Goal: Task Accomplishment & Management: Use online tool/utility

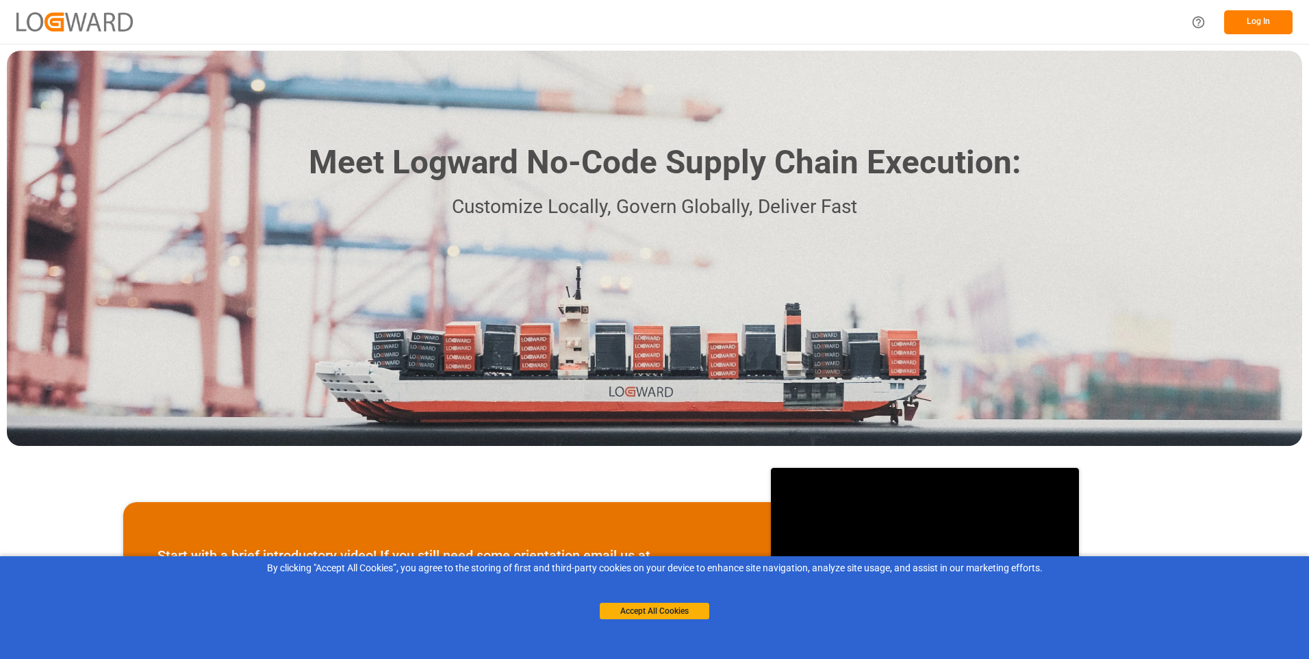
click at [1231, 26] on button "Log In" at bounding box center [1258, 22] width 68 height 24
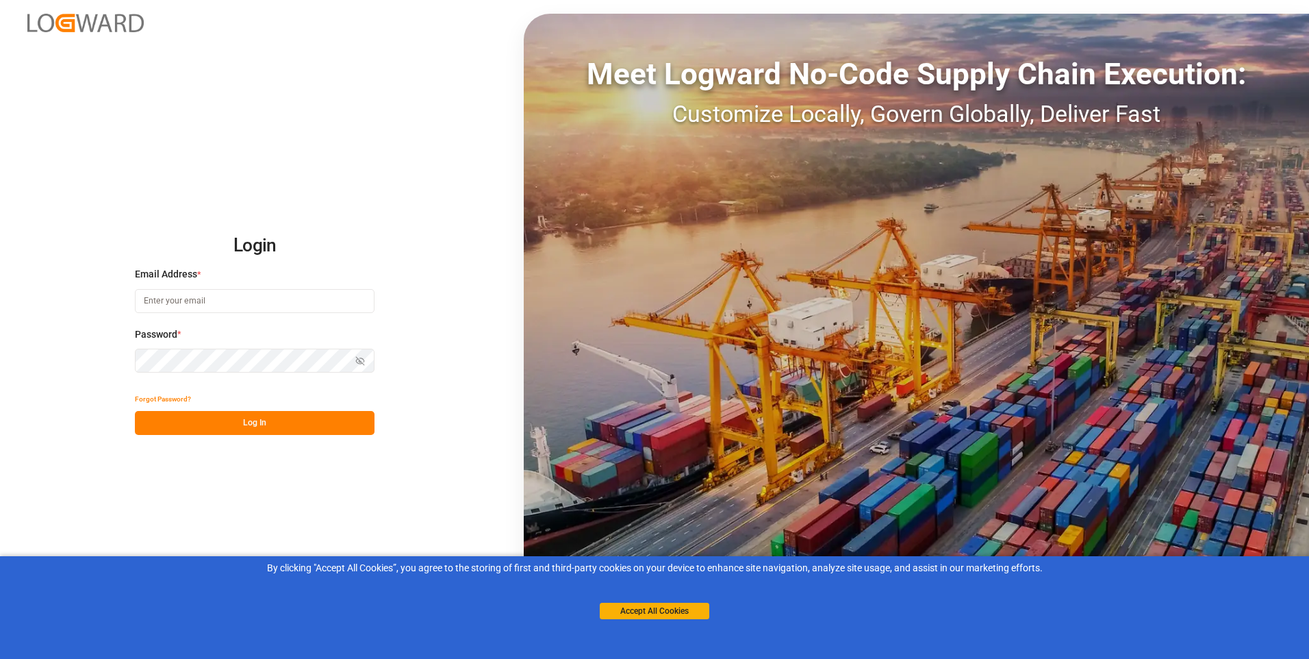
click at [241, 299] on input at bounding box center [255, 301] width 240 height 24
paste input "[URL][DOMAIN_NAME]"
type input "[URL][DOMAIN_NAME]"
drag, startPoint x: 229, startPoint y: 302, endPoint x: 40, endPoint y: 297, distance: 188.4
click at [40, 297] on div "Login Email Address * [URL][DOMAIN_NAME] Enter a valid email. Password * Show p…" at bounding box center [654, 329] width 1309 height 659
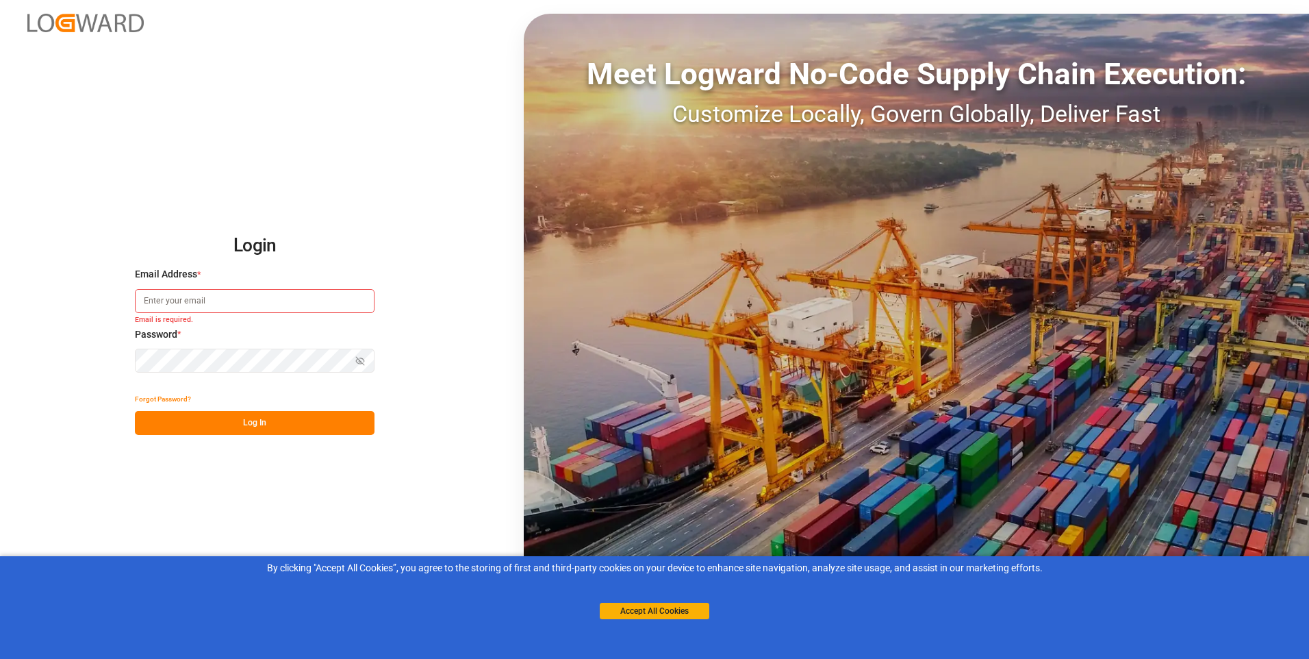
click at [191, 304] on input at bounding box center [255, 301] width 240 height 24
paste input "[EMAIL_ADDRESS][PERSON_NAME][DOMAIN_NAME]"
type input "[EMAIL_ADDRESS][PERSON_NAME][DOMAIN_NAME]"
click at [225, 416] on button "Log In" at bounding box center [255, 423] width 240 height 24
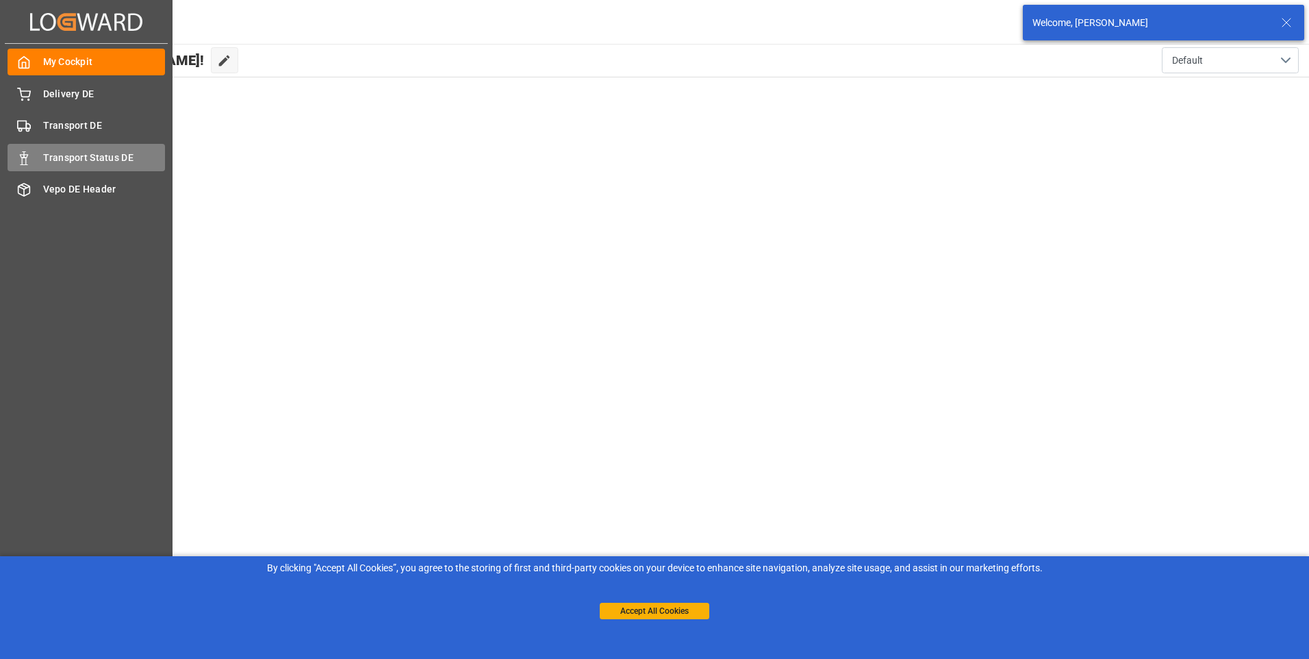
click at [101, 166] on div "Transport Status DE Transport Status DE" at bounding box center [86, 157] width 157 height 27
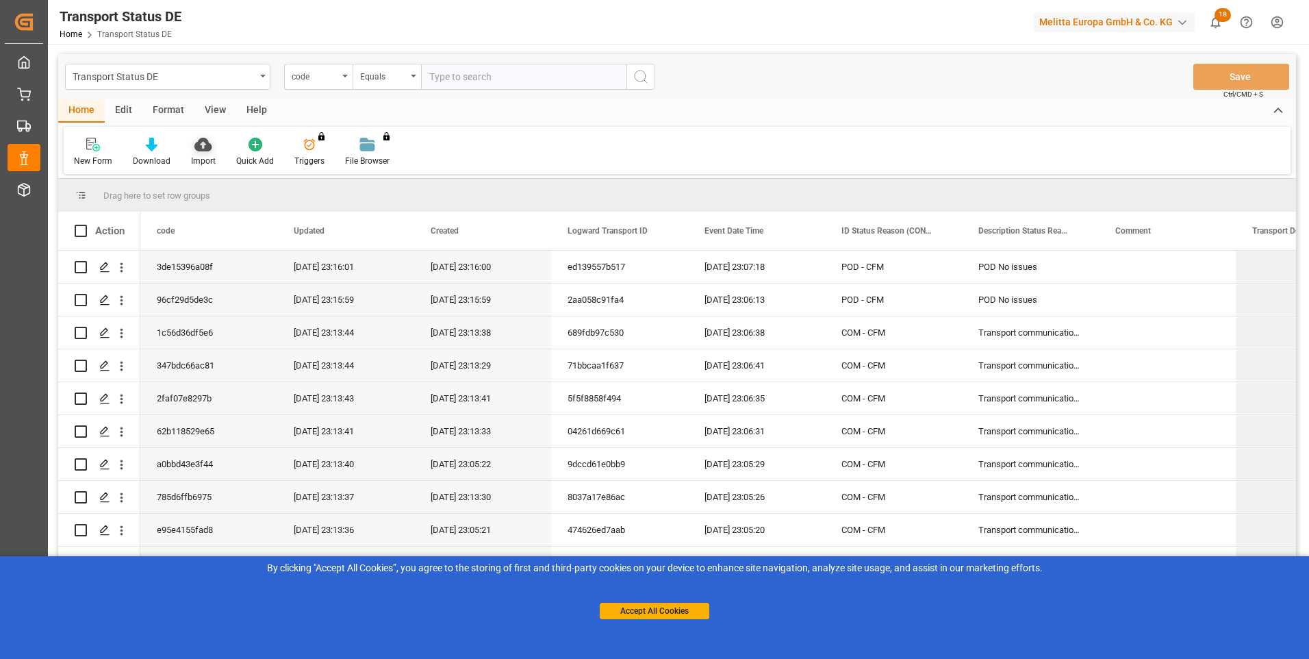
click at [197, 151] on icon at bounding box center [202, 145] width 17 height 14
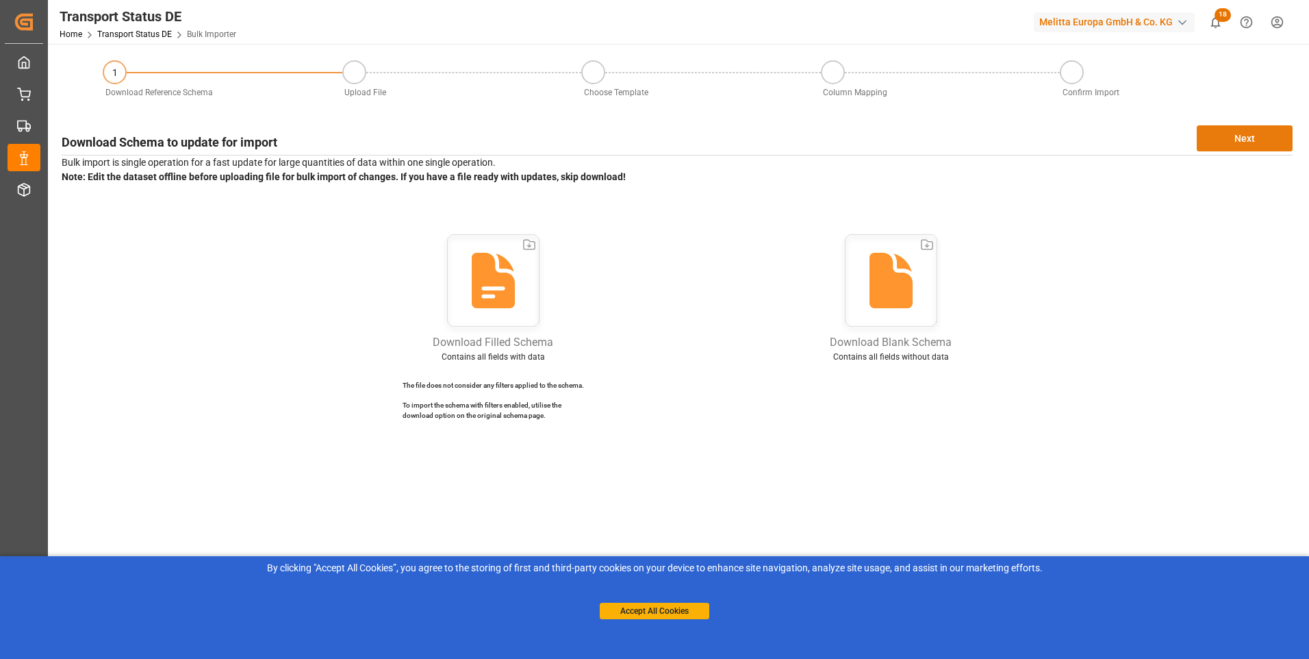
click at [1243, 136] on button "Next" at bounding box center [1245, 138] width 96 height 26
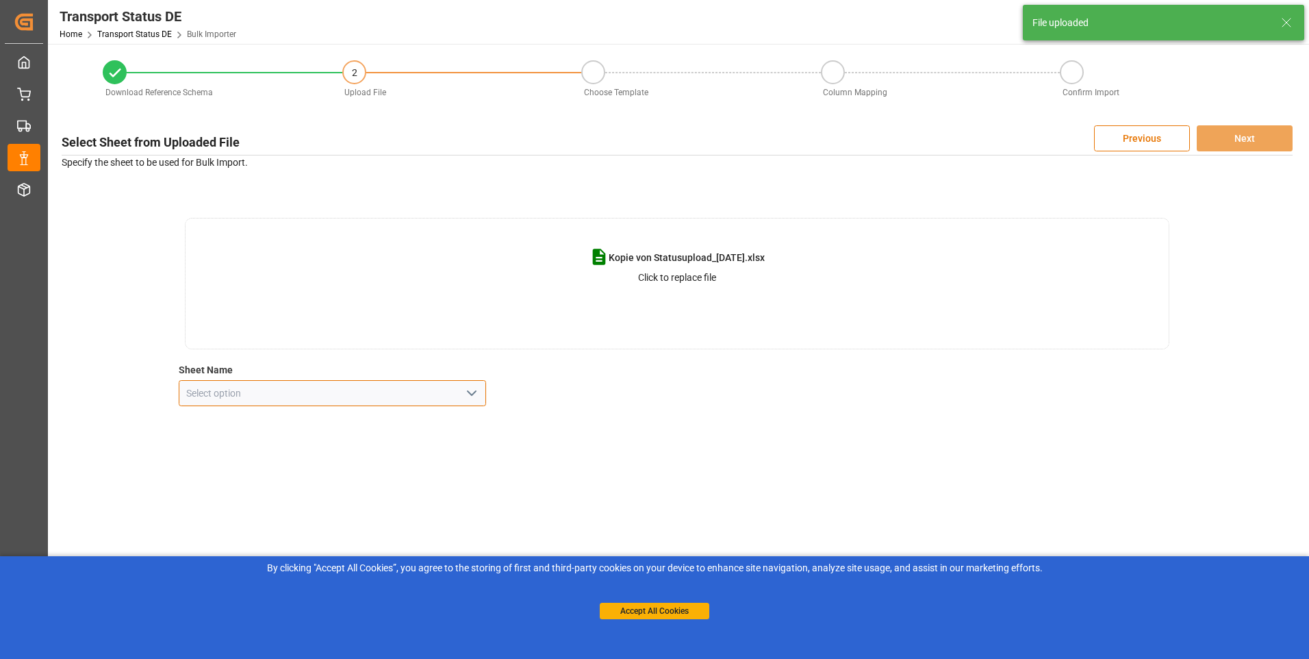
click at [316, 384] on input at bounding box center [333, 393] width 308 height 26
click at [476, 394] on icon "open menu" at bounding box center [472, 393] width 16 height 16
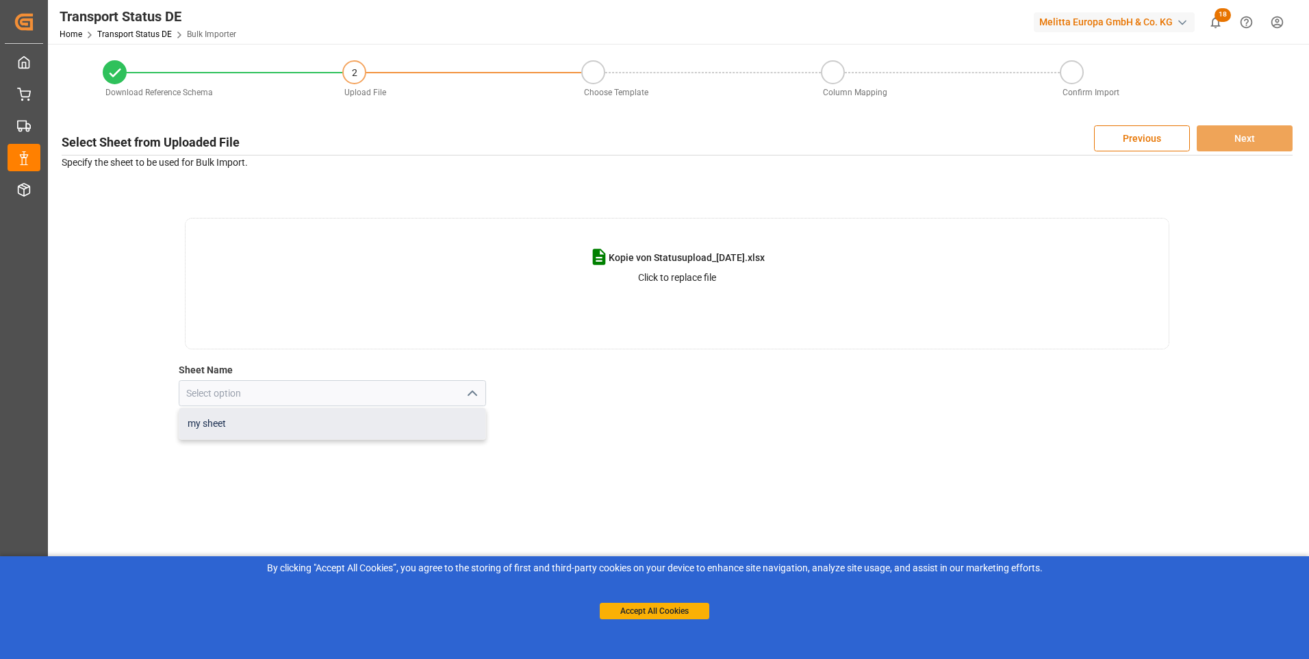
click at [377, 416] on div "my sheet" at bounding box center [332, 423] width 307 height 31
type input "my sheet"
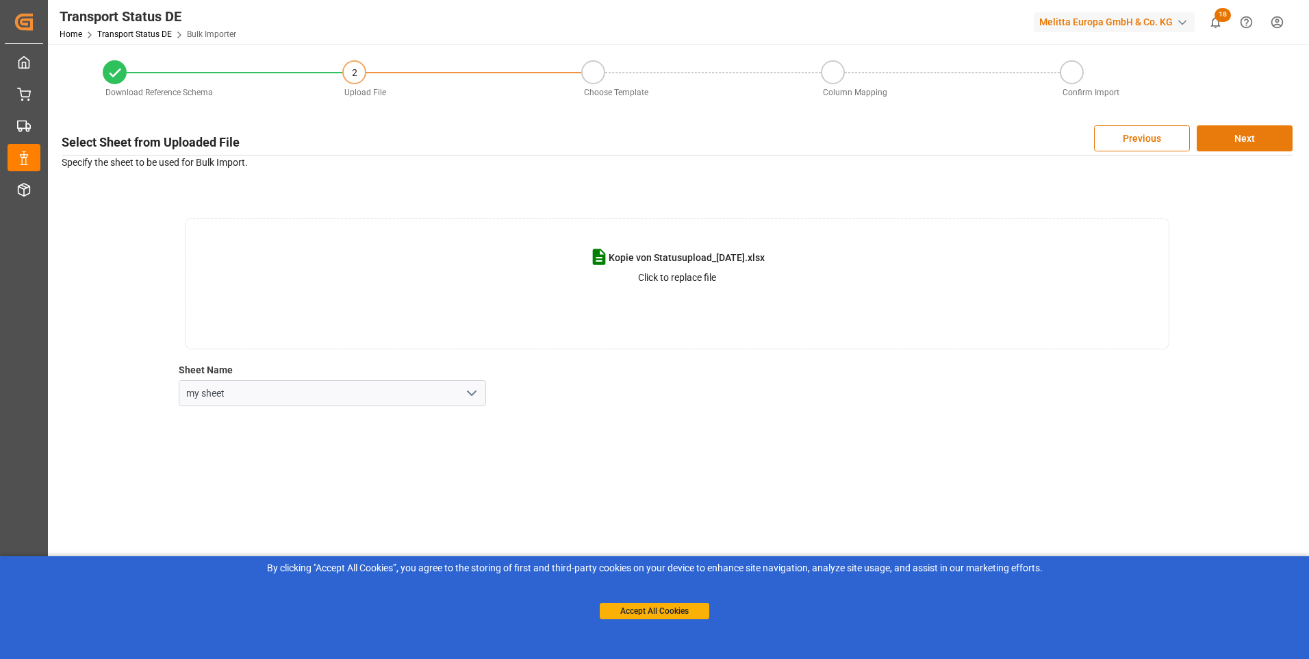
click at [1224, 135] on button "Next" at bounding box center [1245, 138] width 96 height 26
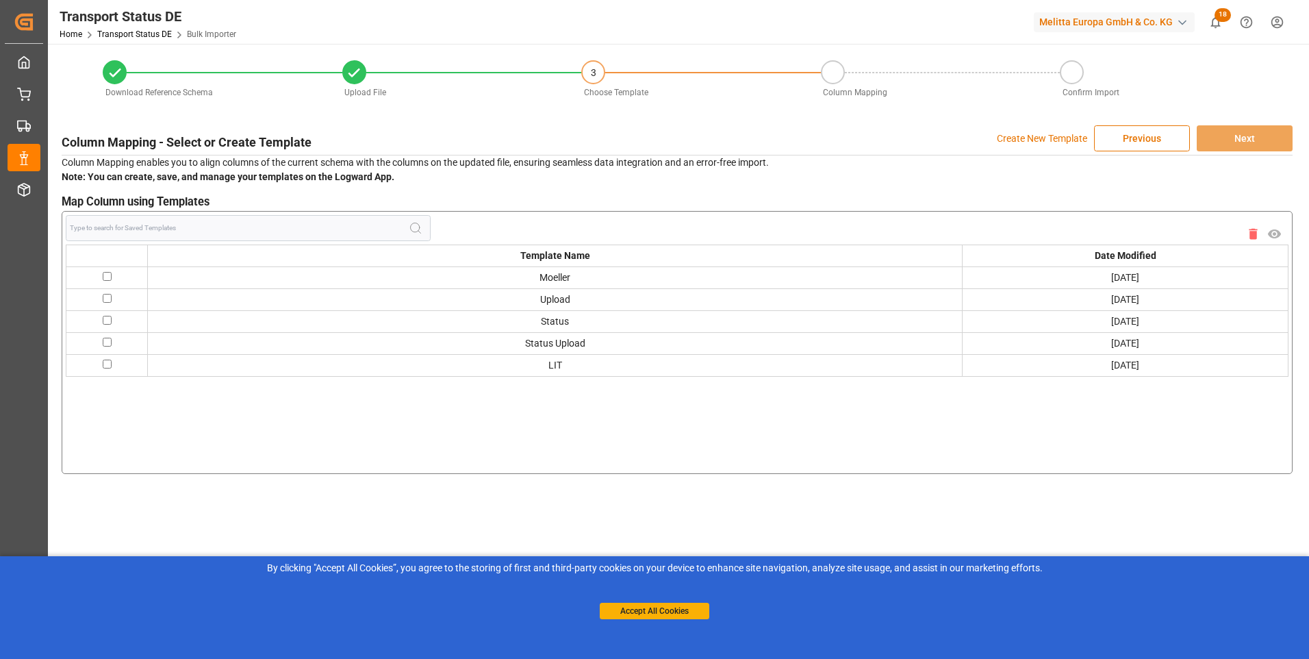
click at [106, 362] on input "checkbox" at bounding box center [107, 363] width 9 height 9
checkbox input "true"
click at [1252, 136] on button "Next" at bounding box center [1245, 138] width 96 height 26
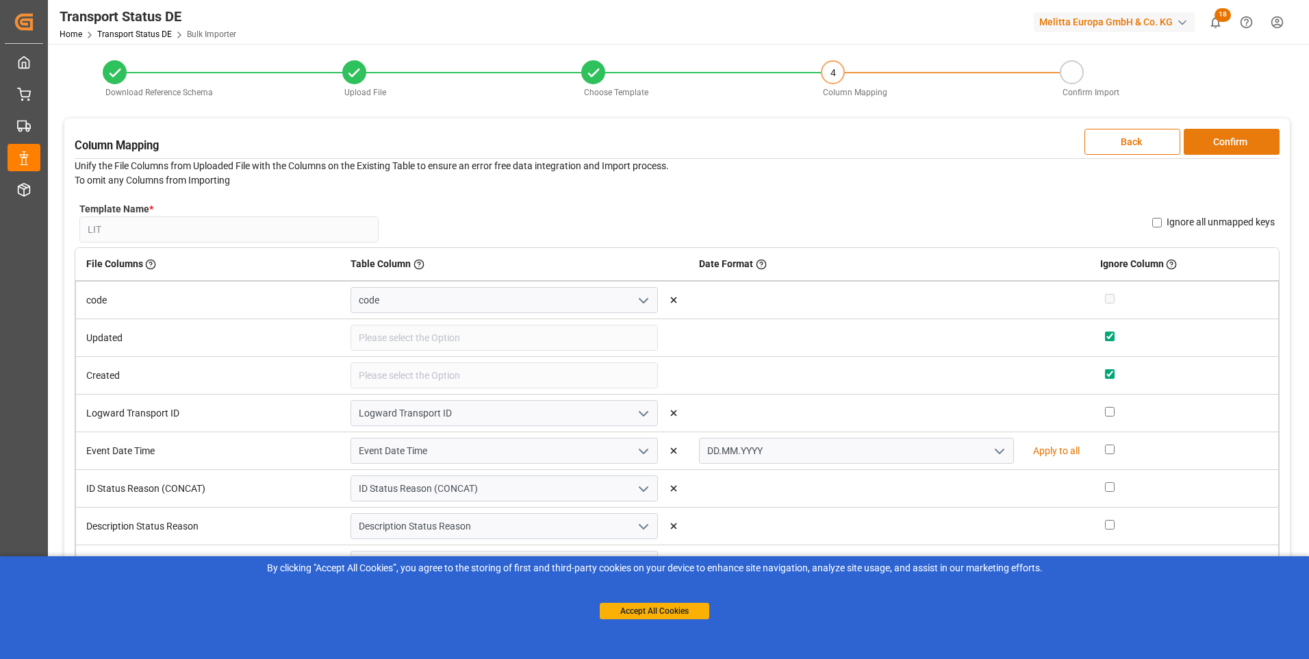
click at [1241, 142] on button "Confirm" at bounding box center [1232, 142] width 96 height 26
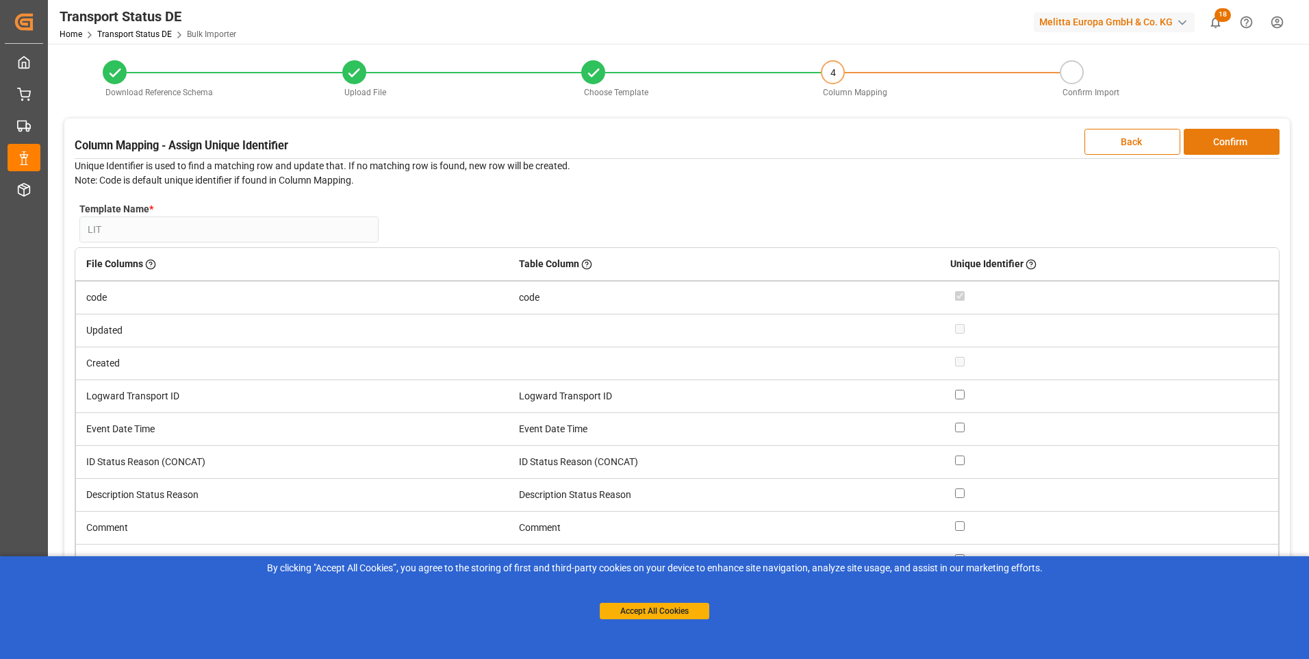
click at [1241, 142] on button "Confirm" at bounding box center [1232, 142] width 96 height 26
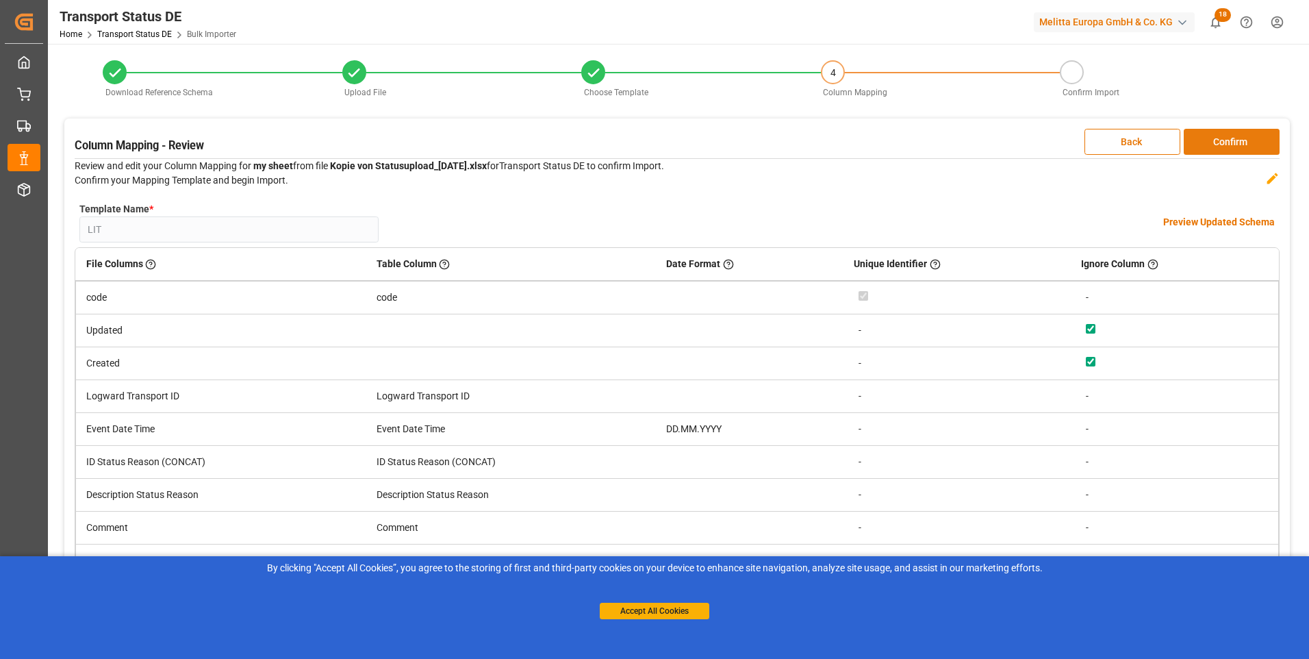
click at [1241, 142] on button "Confirm" at bounding box center [1232, 142] width 96 height 26
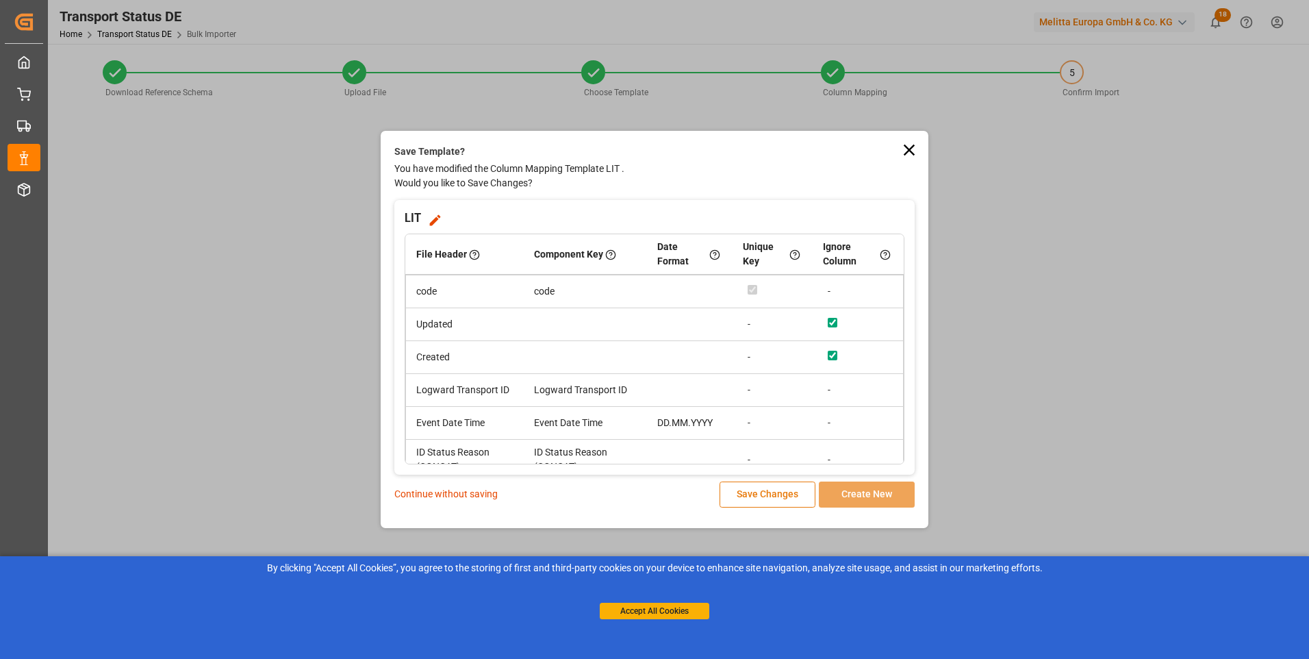
click at [745, 494] on button "Save Changes" at bounding box center [768, 494] width 96 height 26
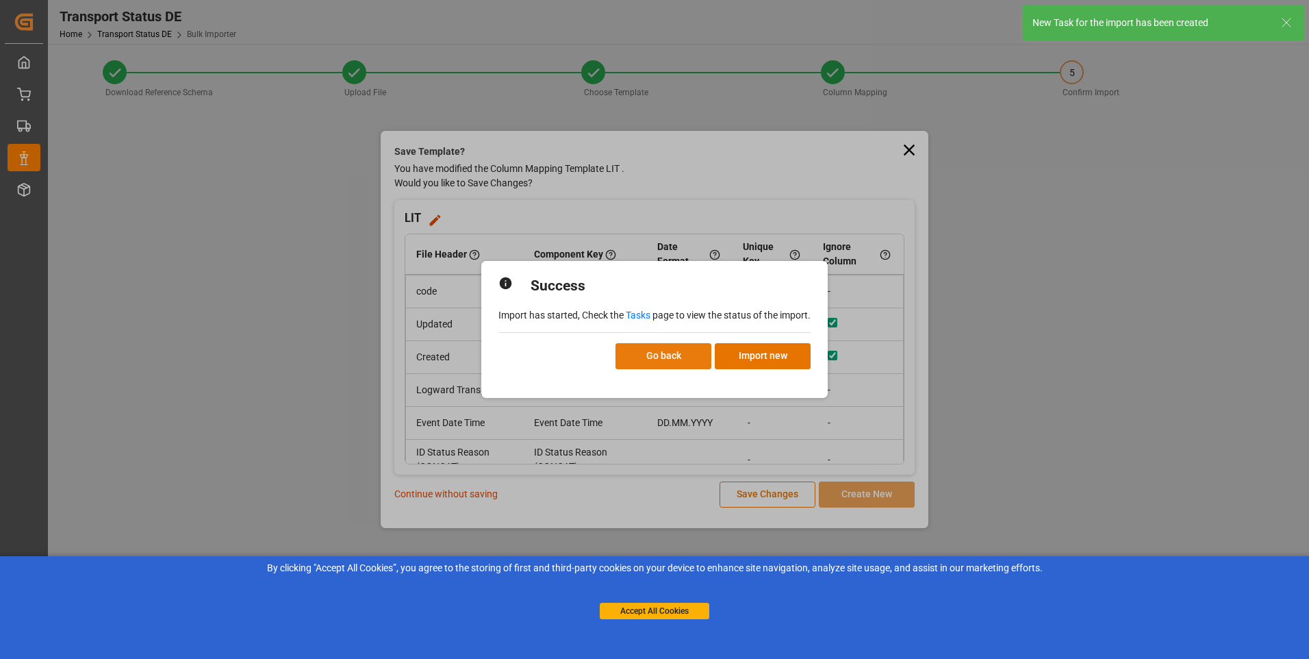
click at [668, 347] on button "Go back" at bounding box center [664, 356] width 96 height 26
